Goal: Task Accomplishment & Management: Manage account settings

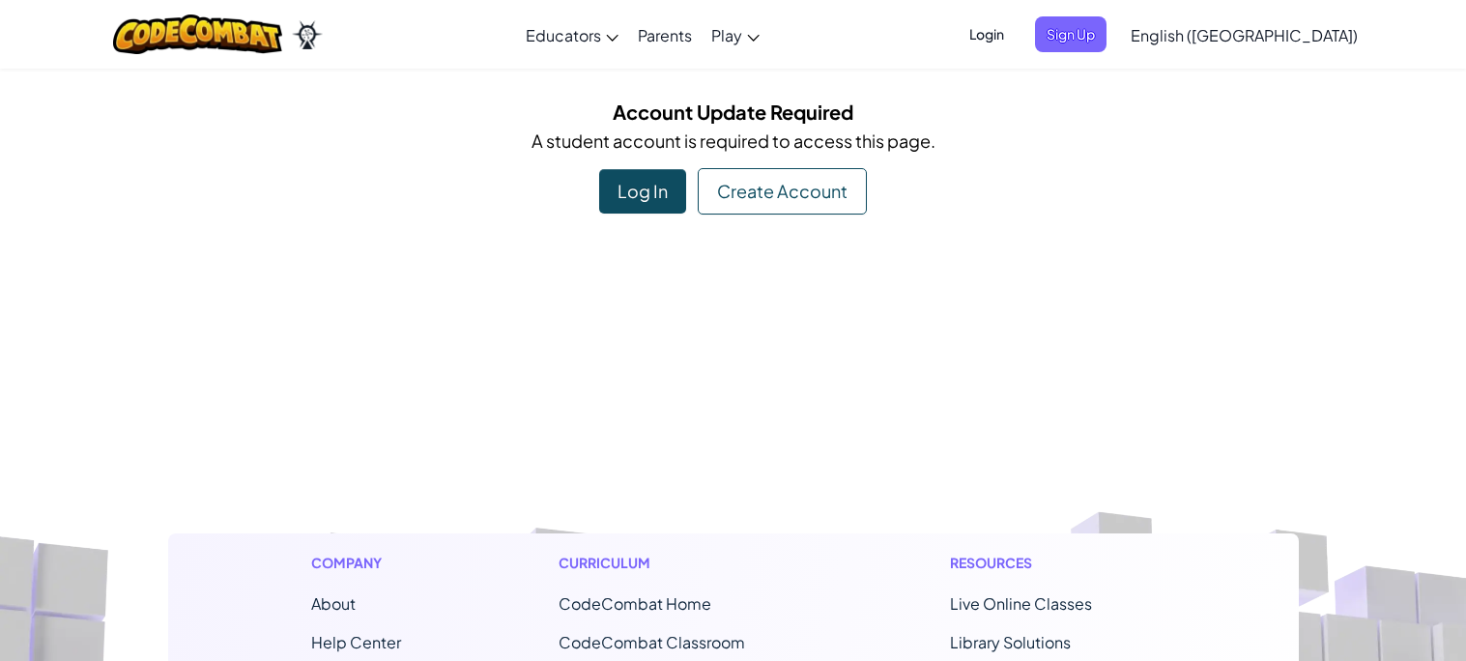
click at [665, 185] on div "Log In" at bounding box center [642, 191] width 87 height 44
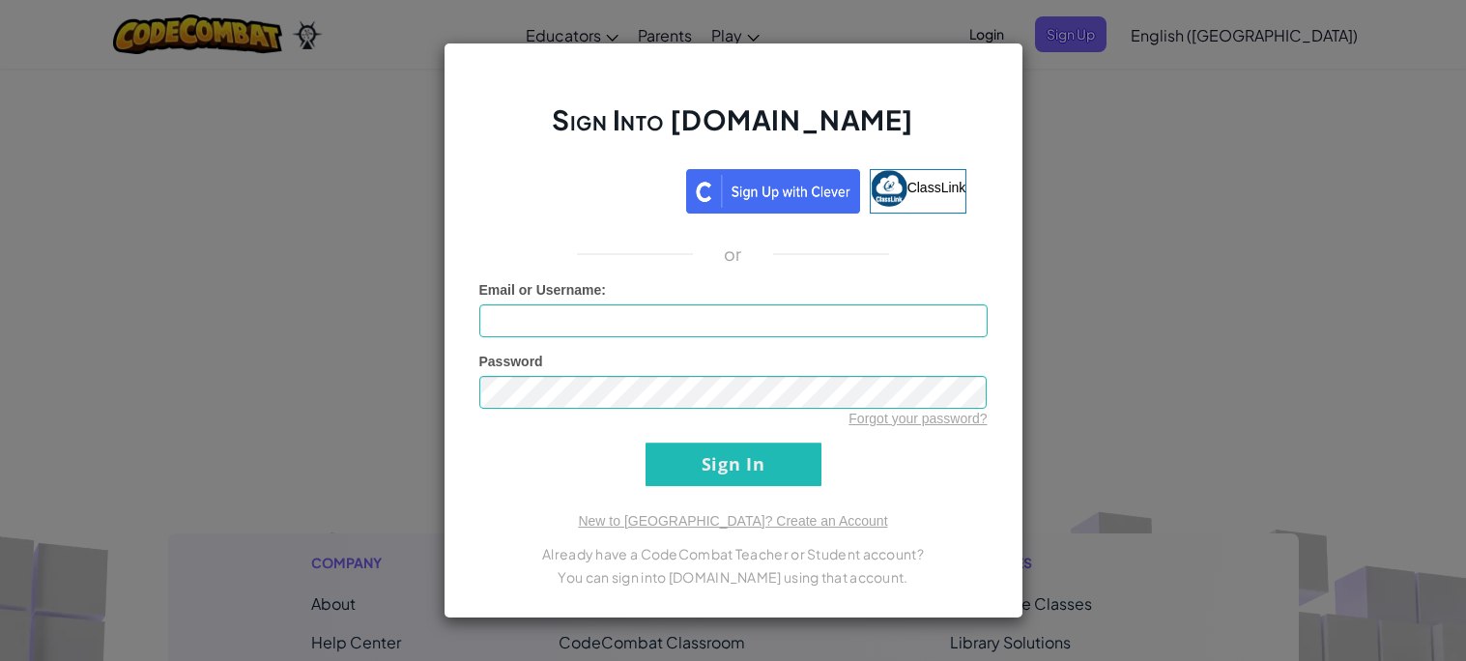
click at [1369, 165] on div "Sign Into [DOMAIN_NAME] ClassLink or Unknown Error Email or Username : Password…" at bounding box center [733, 330] width 1466 height 661
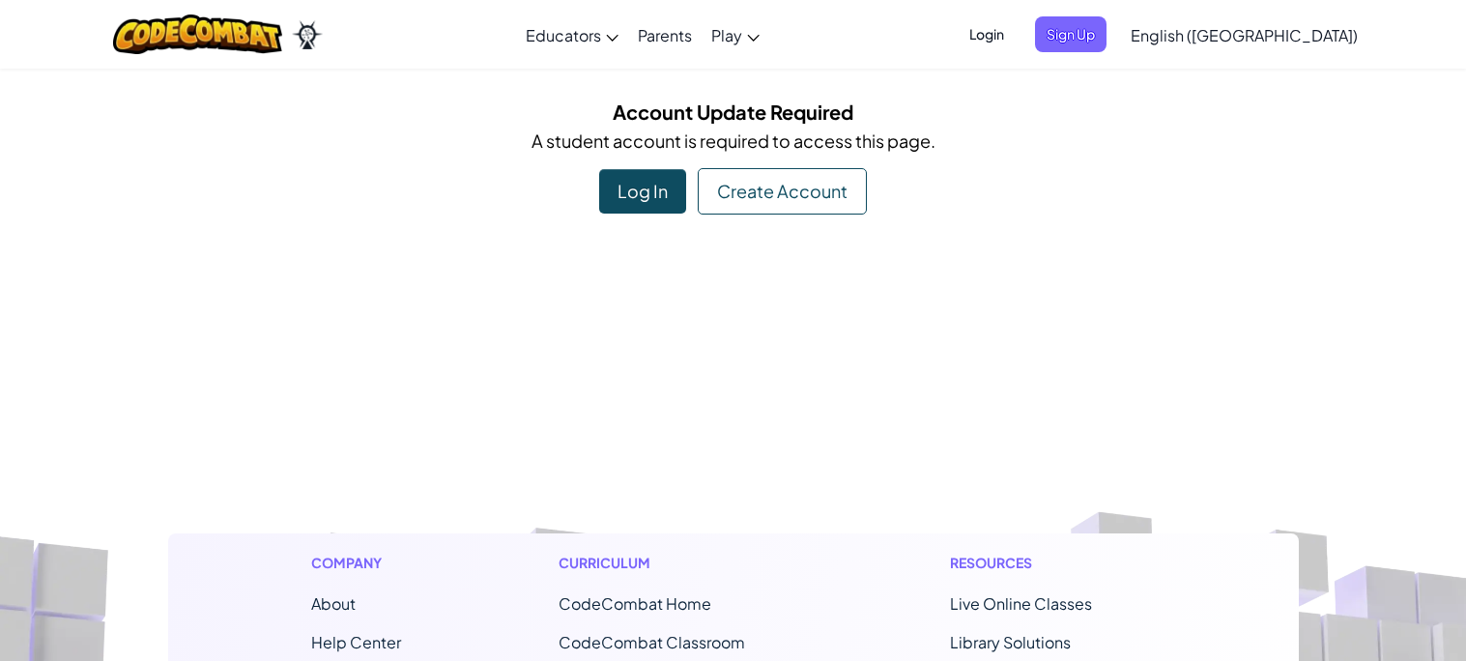
click at [645, 197] on div "Log In" at bounding box center [642, 191] width 87 height 44
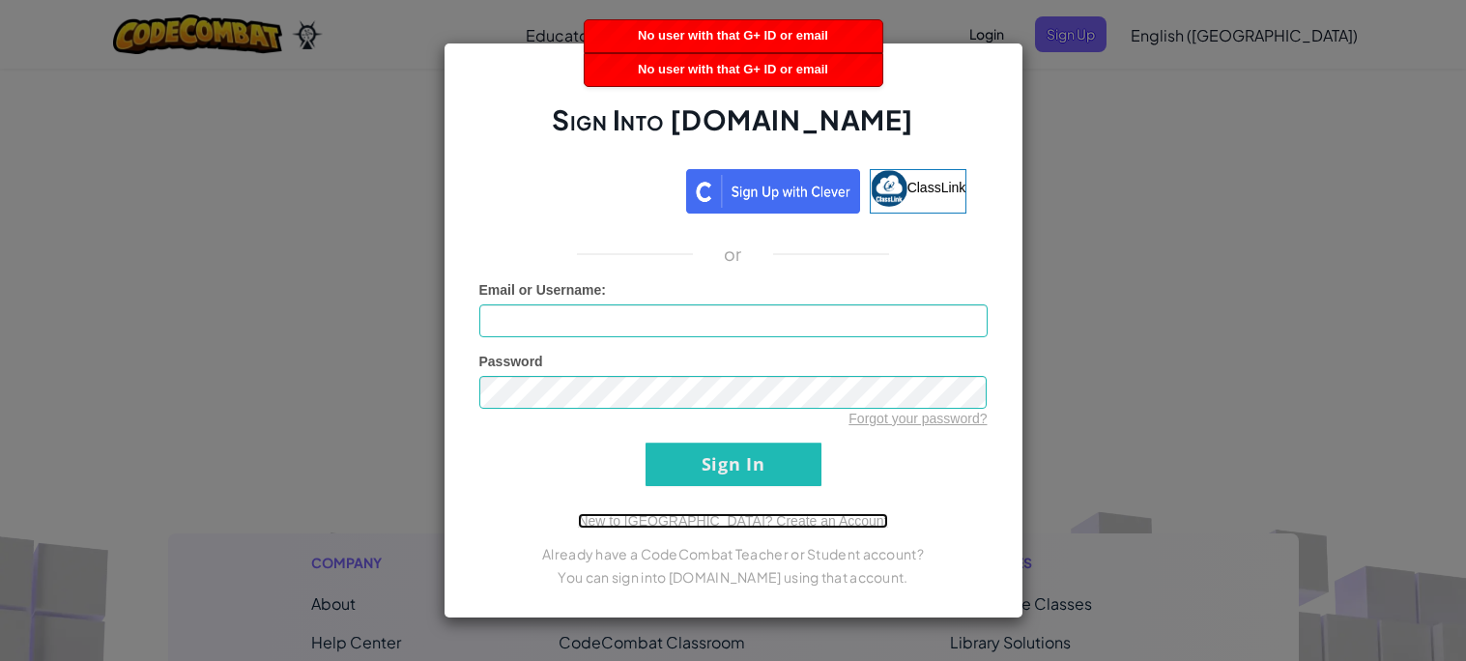
click at [769, 514] on link "New to [GEOGRAPHIC_DATA]? Create an Account" at bounding box center [732, 520] width 309 height 15
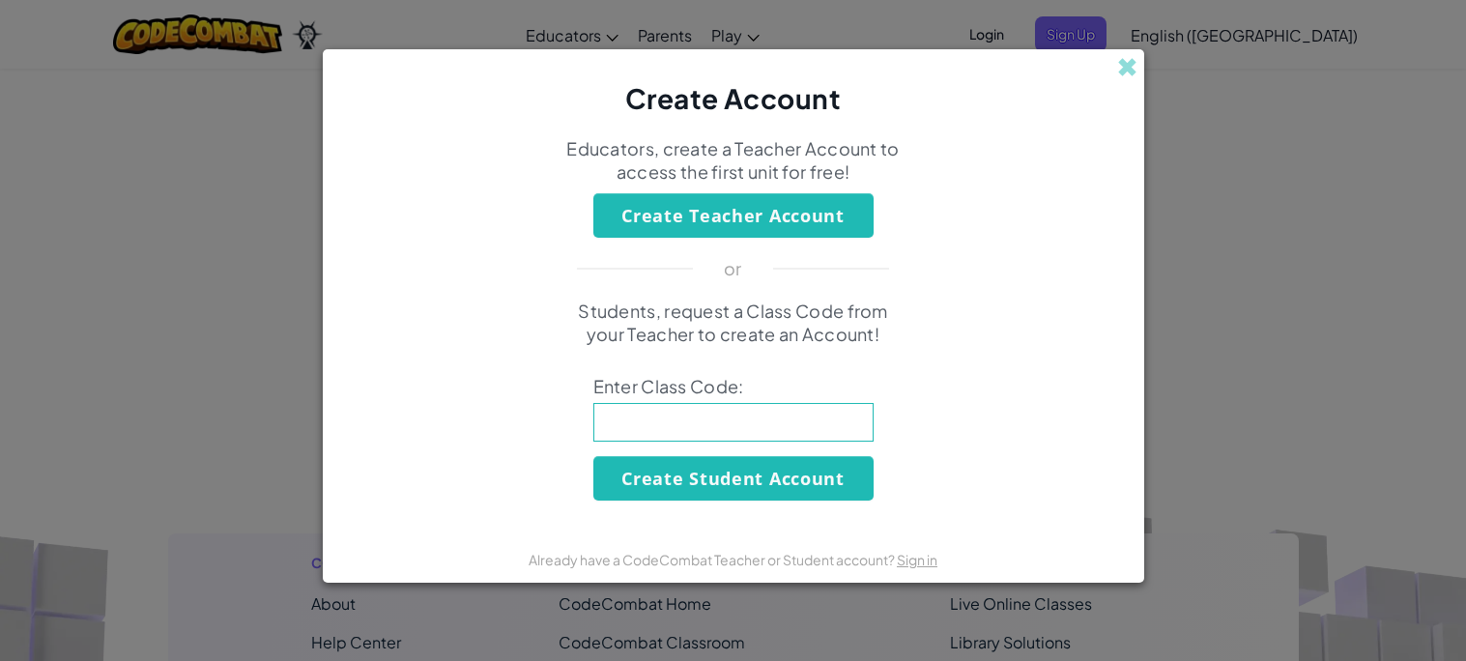
click at [795, 207] on button "Create Teacher Account" at bounding box center [734, 215] width 280 height 44
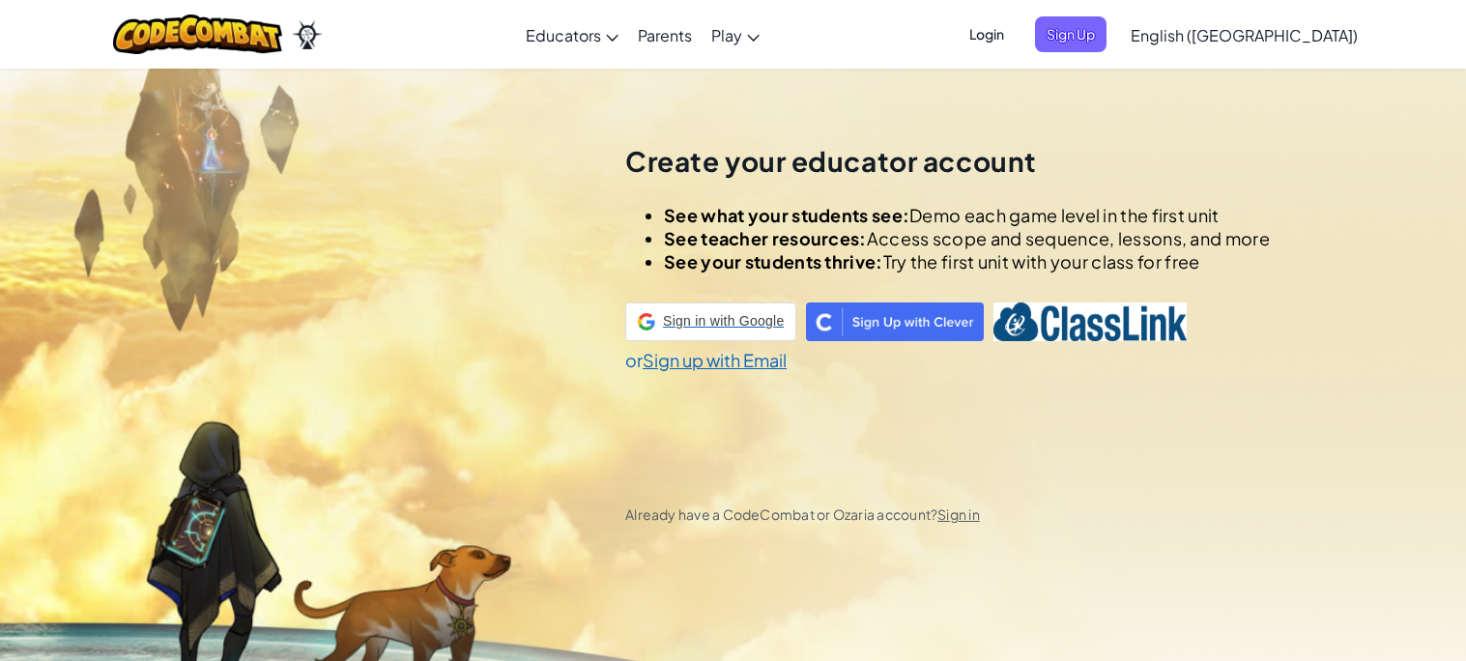
scroll to position [67, 0]
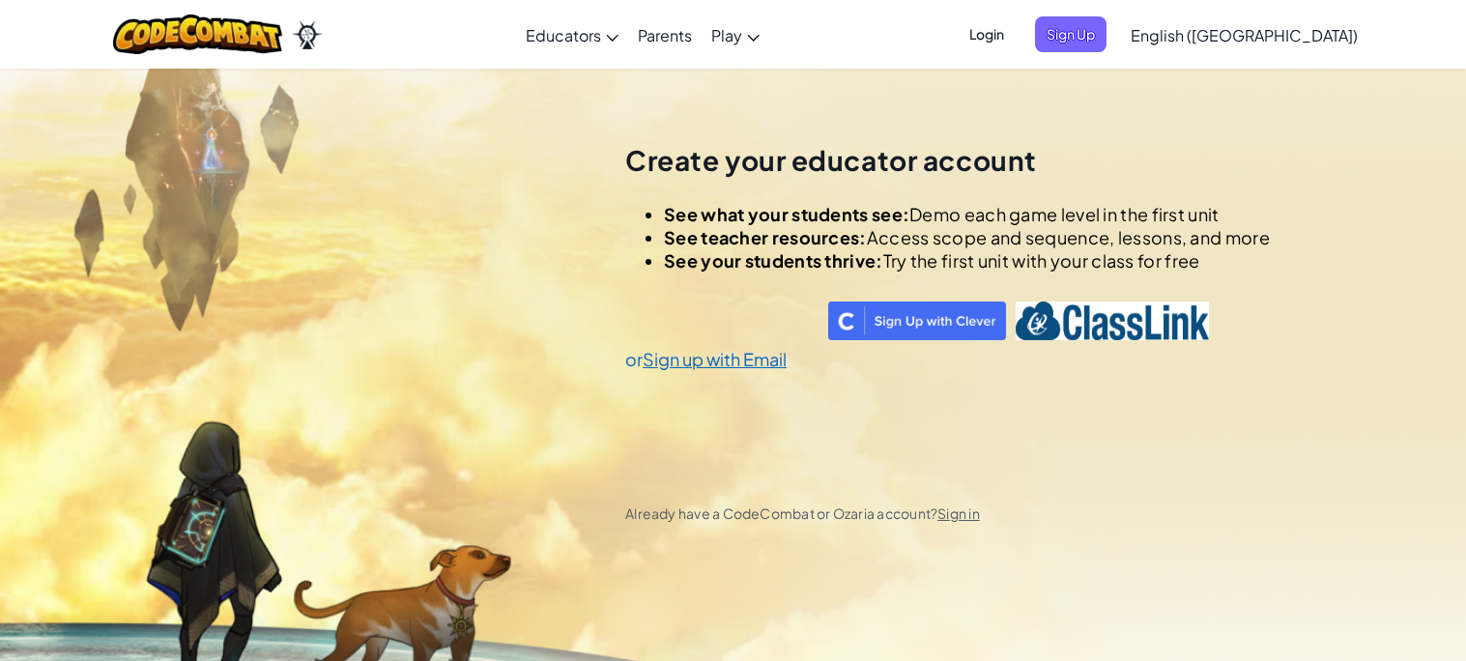
select select "[GEOGRAPHIC_DATA]"
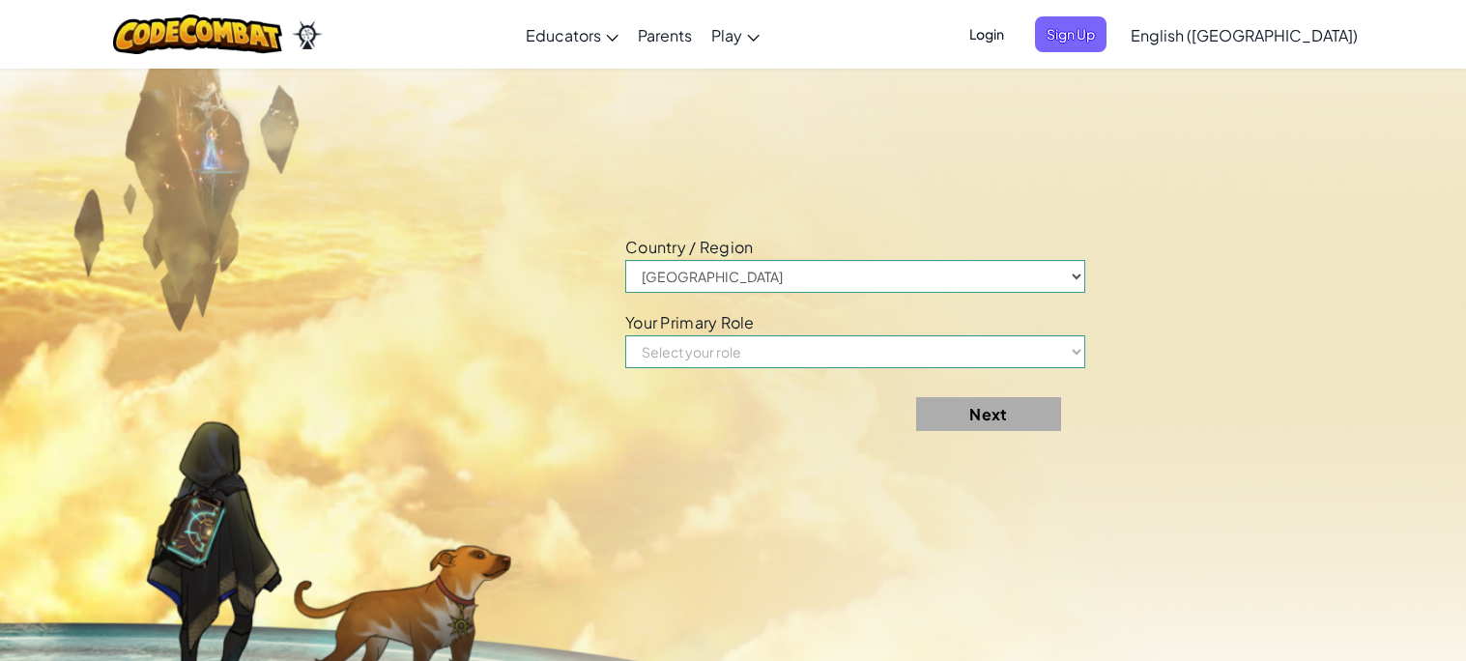
scroll to position [727, 0]
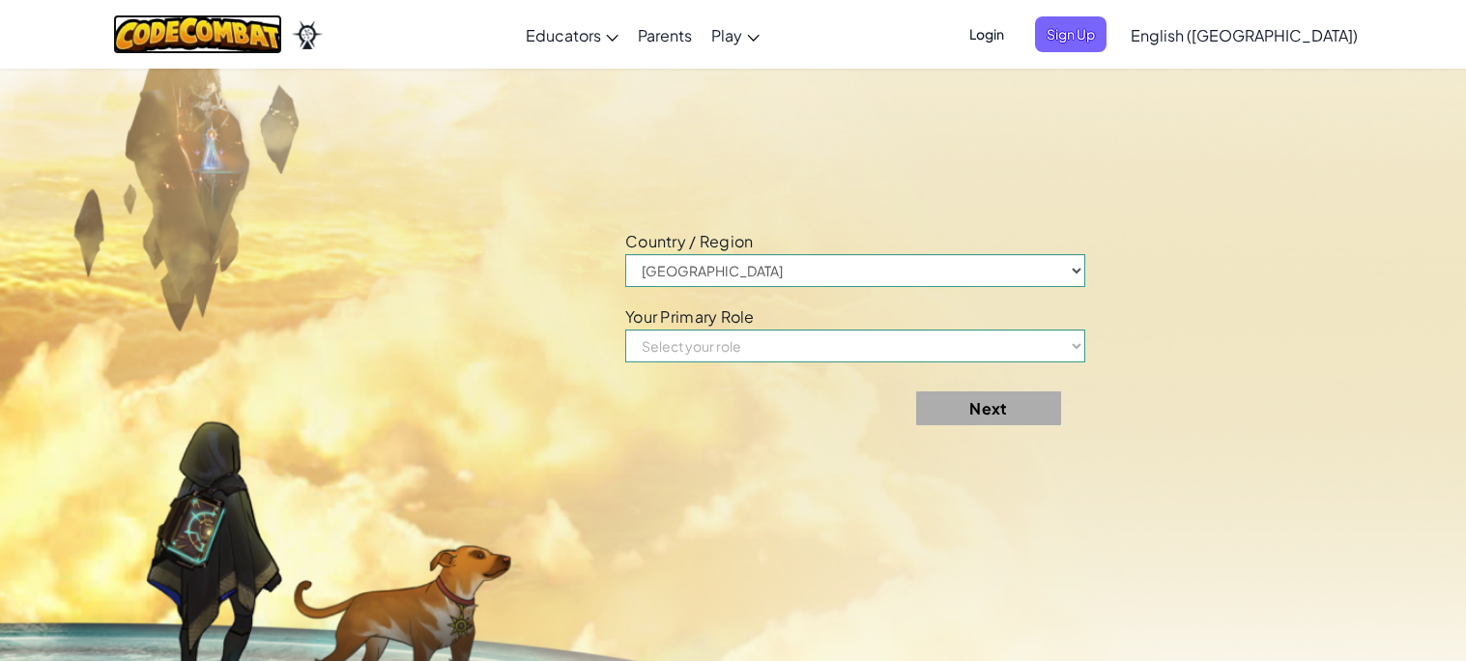
click at [275, 28] on img at bounding box center [197, 34] width 169 height 40
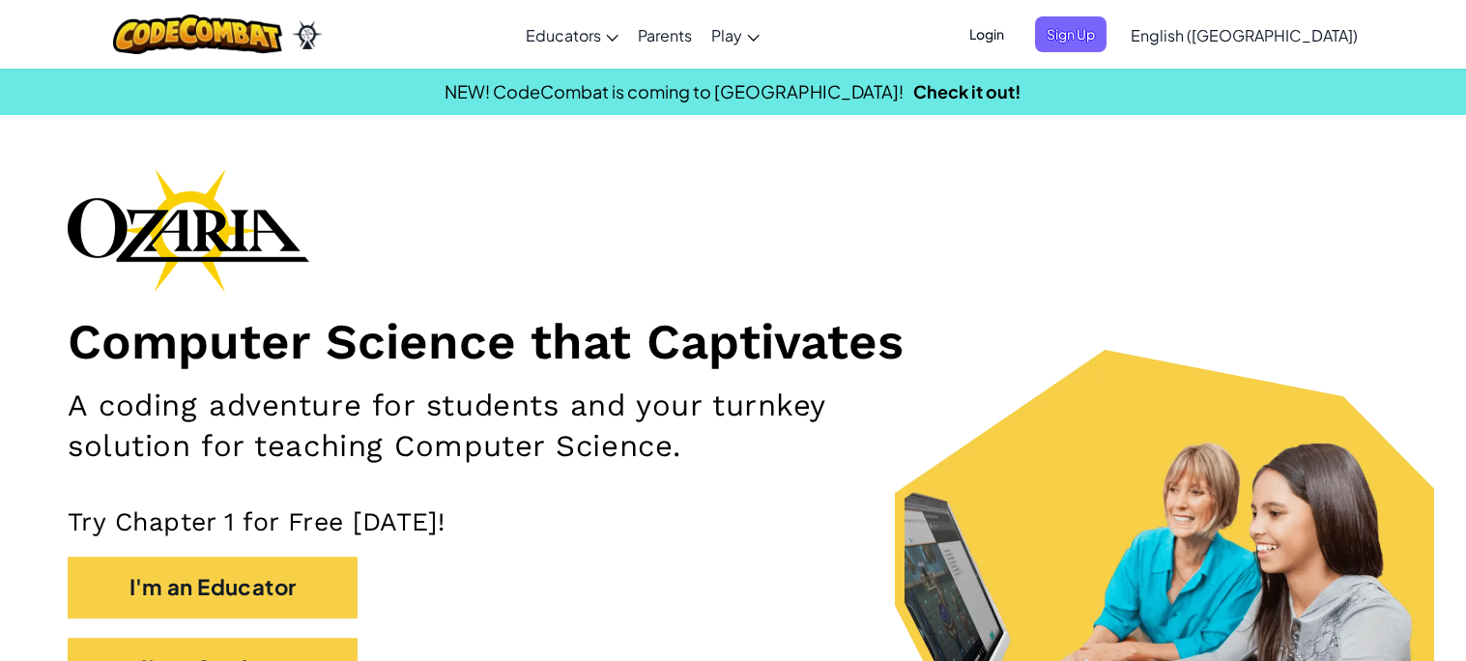
click at [1016, 20] on span "Login" at bounding box center [987, 34] width 58 height 36
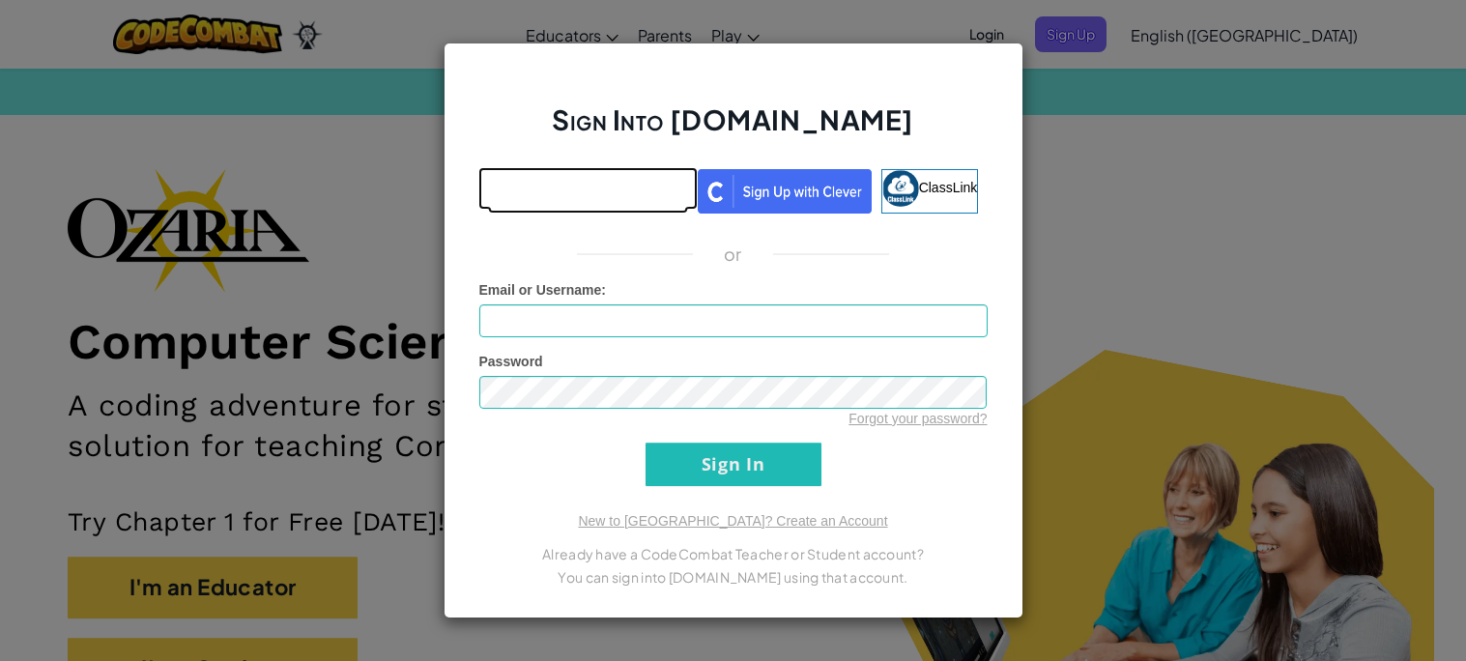
click at [637, 213] on link at bounding box center [588, 191] width 200 height 44
click at [881, 234] on div "Sign Into [DOMAIN_NAME] ClassLink or Unknown Error Email or Username : Password…" at bounding box center [734, 331] width 580 height 576
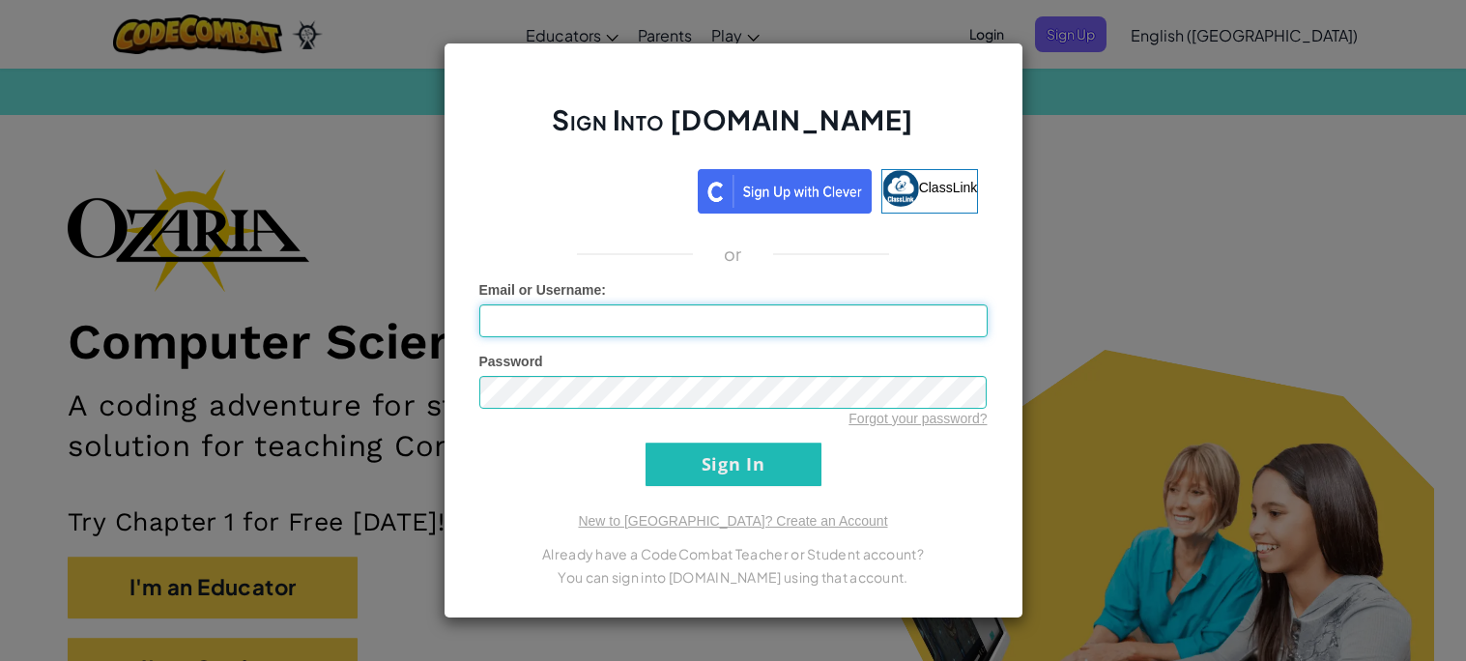
click at [715, 329] on input "Email or Username :" at bounding box center [733, 320] width 508 height 33
click at [826, 312] on input "Email or Username :" at bounding box center [733, 320] width 508 height 33
type input "taemeertheexplorer"
click at [646, 443] on input "Sign In" at bounding box center [734, 464] width 176 height 43
